Goal: Task Accomplishment & Management: Manage account settings

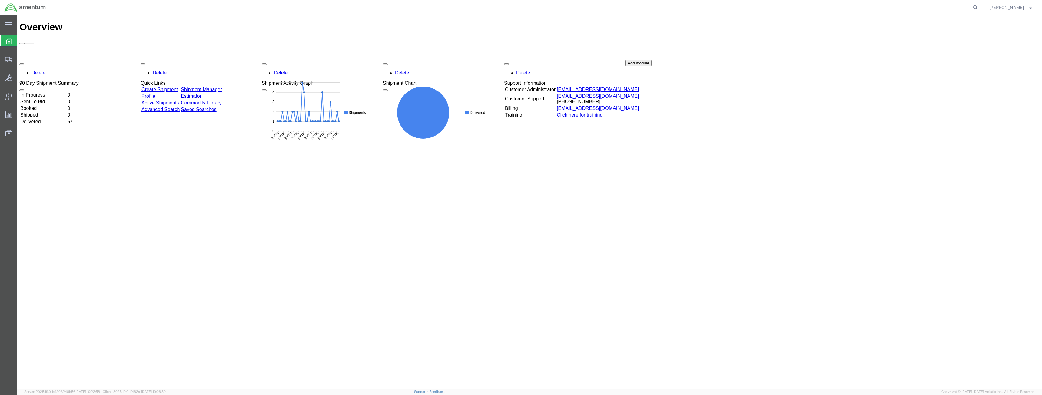
click at [222, 87] on link "Shipment Manager" at bounding box center [201, 89] width 41 height 5
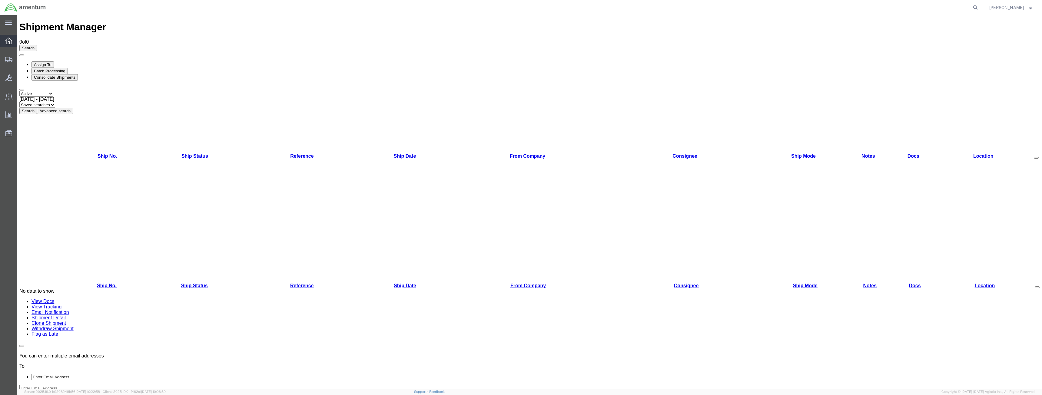
click at [10, 43] on icon at bounding box center [8, 41] width 7 height 7
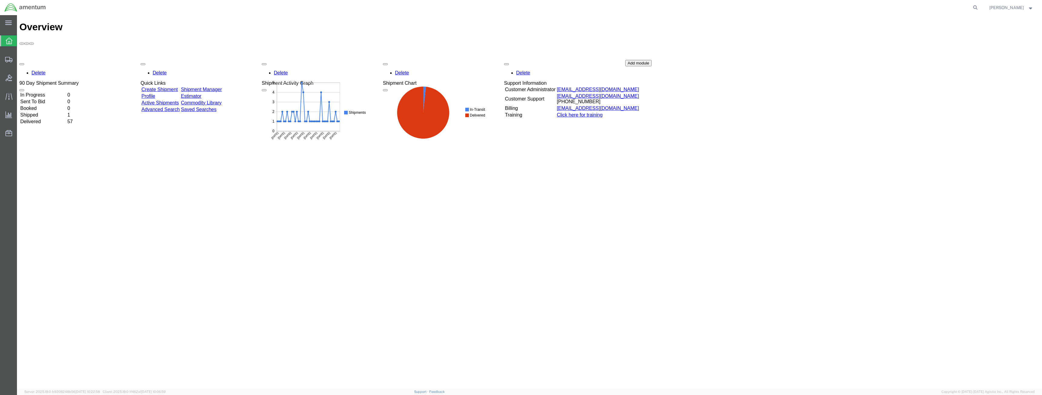
click at [222, 87] on link "Shipment Manager" at bounding box center [201, 89] width 41 height 5
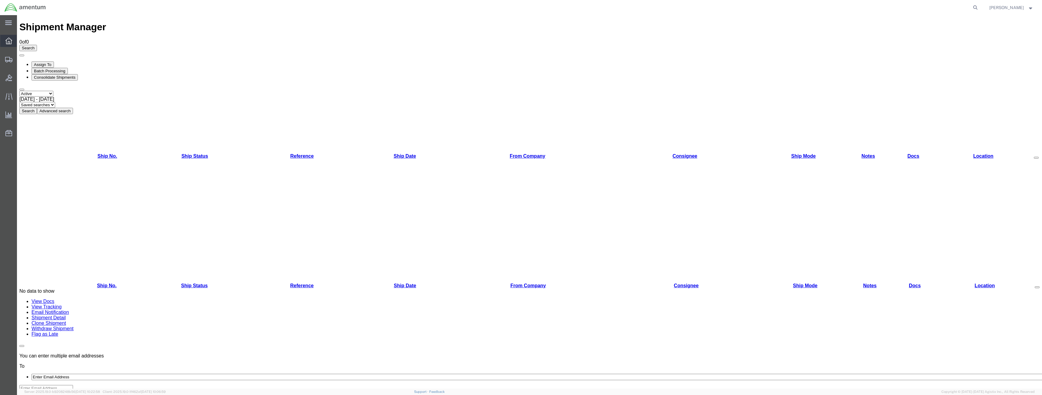
click at [12, 41] on div at bounding box center [8, 41] width 17 height 12
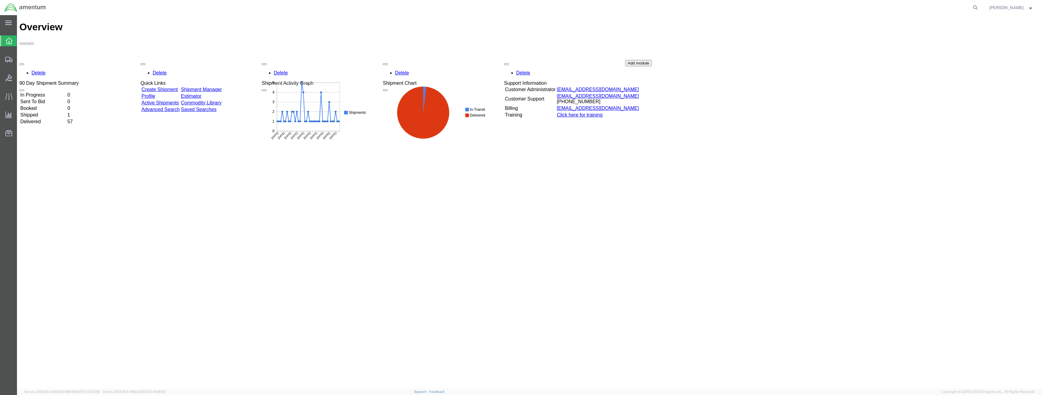
click at [222, 87] on link "Shipment Manager" at bounding box center [201, 89] width 41 height 5
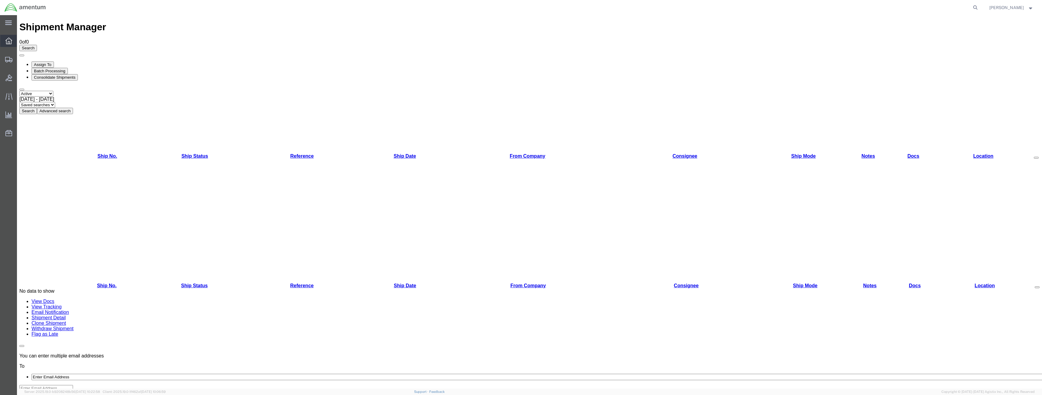
click at [10, 41] on icon at bounding box center [8, 41] width 7 height 7
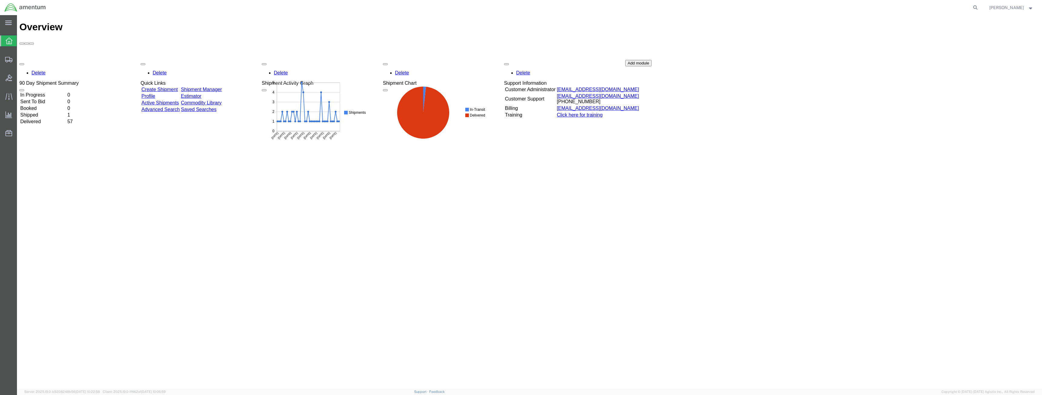
click at [221, 87] on link "Shipment Manager" at bounding box center [201, 89] width 41 height 5
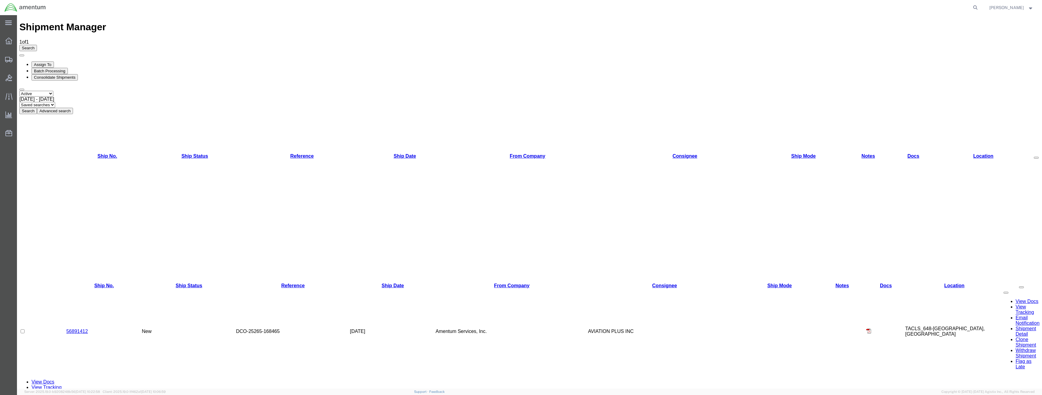
click at [81, 329] on link "56891412" at bounding box center [77, 331] width 22 height 5
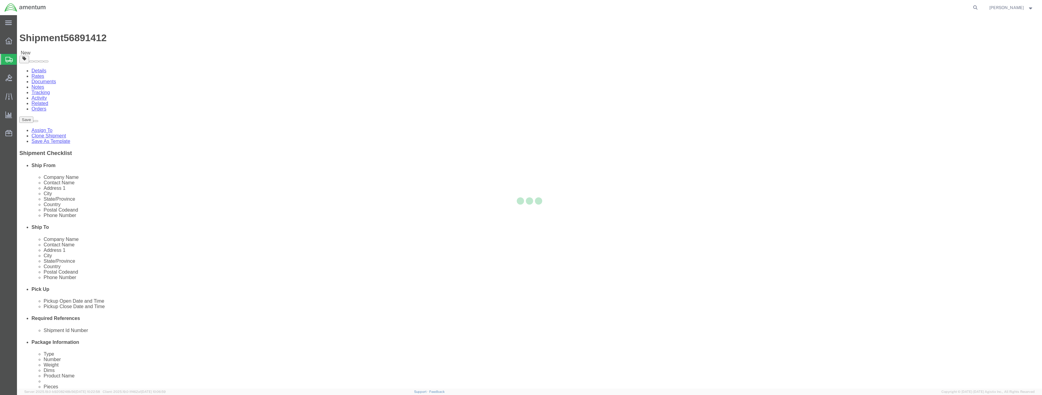
select select "42723"
select select
click button "Rate Shipment"
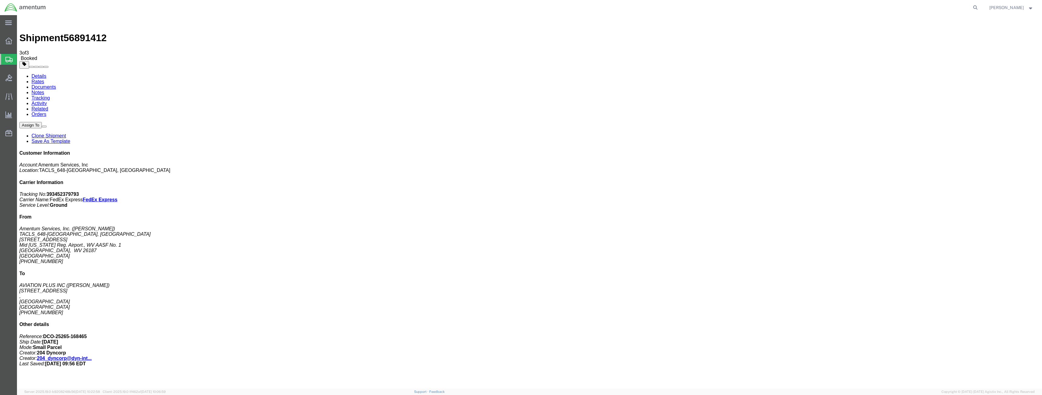
click at [34, 74] on link "Details" at bounding box center [38, 76] width 15 height 5
click link "Schedule pickup request"
